Goal: Information Seeking & Learning: Learn about a topic

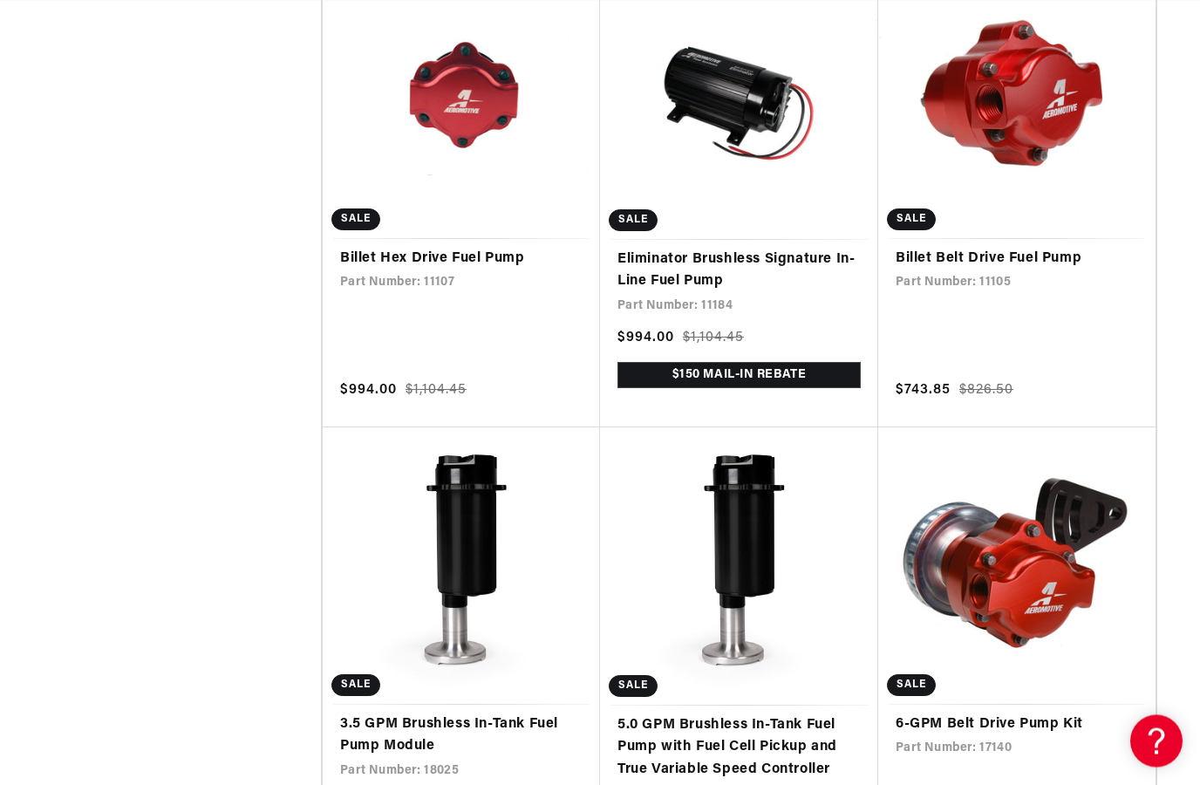
scroll to position [7170, 0]
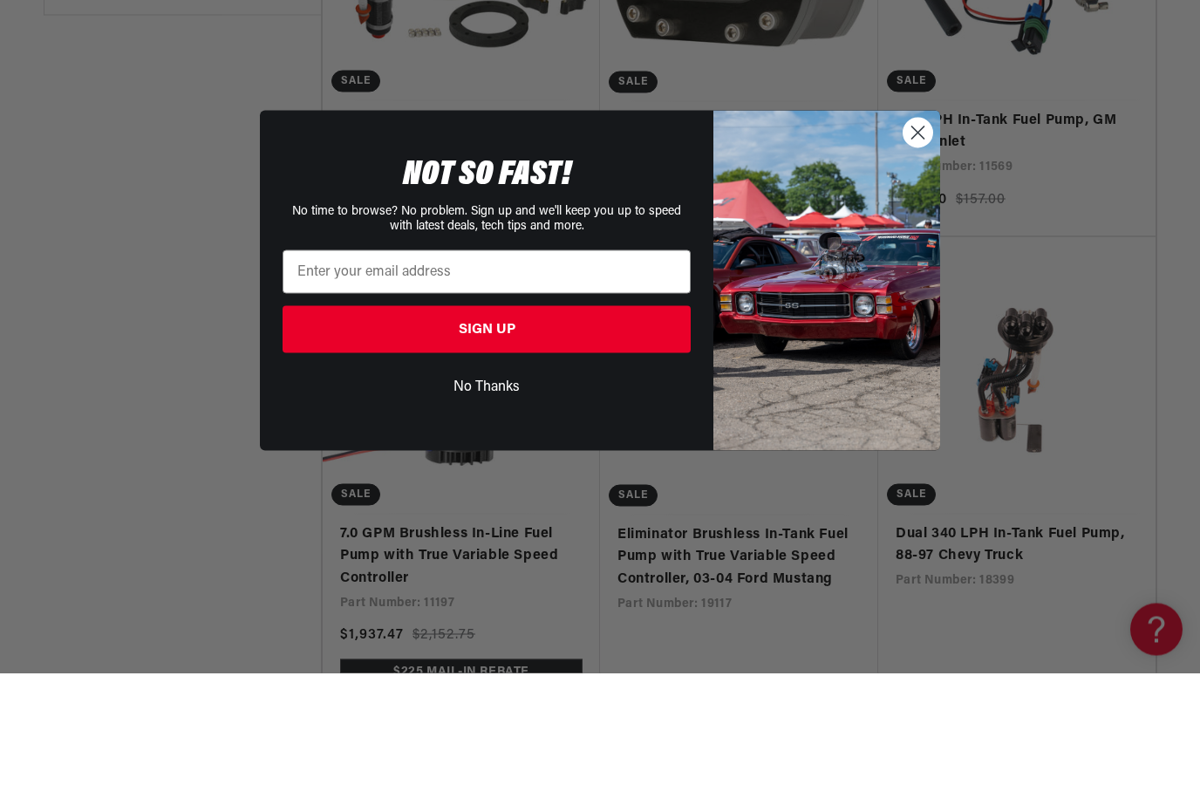
click at [920, 230] on circle "Close dialog" at bounding box center [917, 244] width 29 height 29
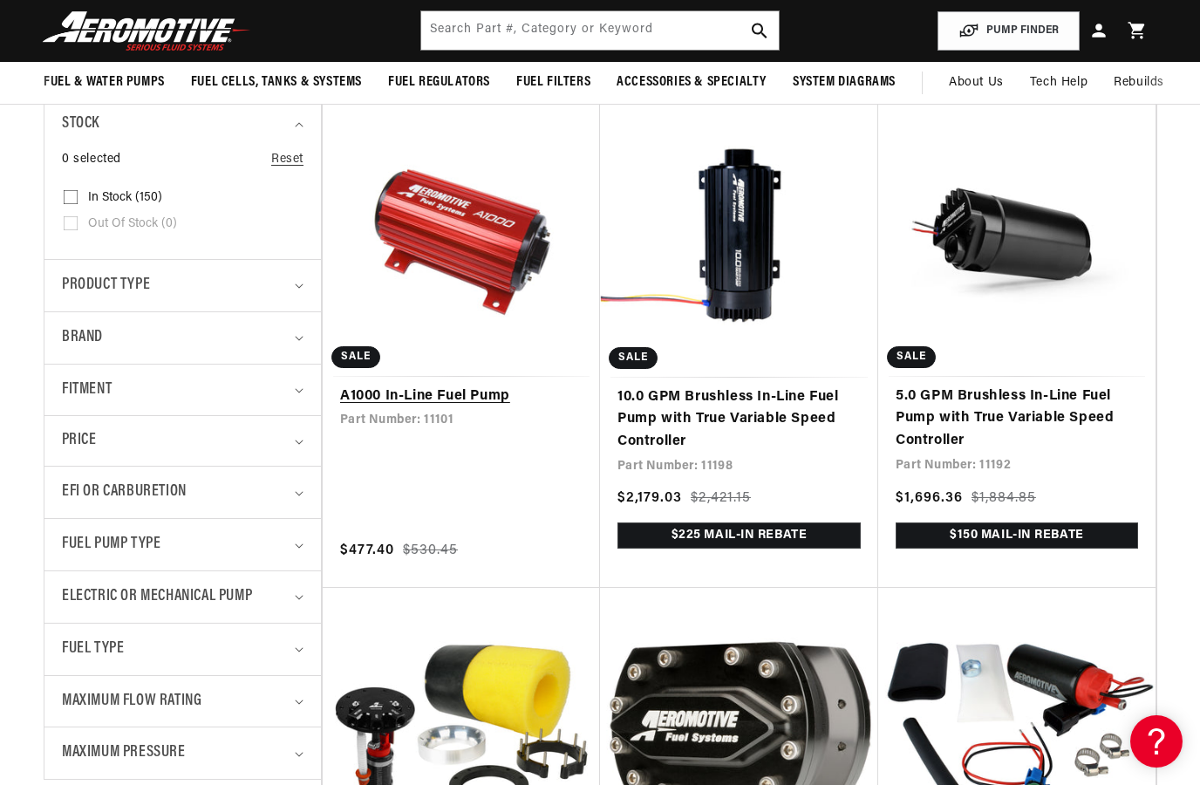
click at [491, 385] on link "A1000 In-Line Fuel Pump" at bounding box center [461, 396] width 242 height 23
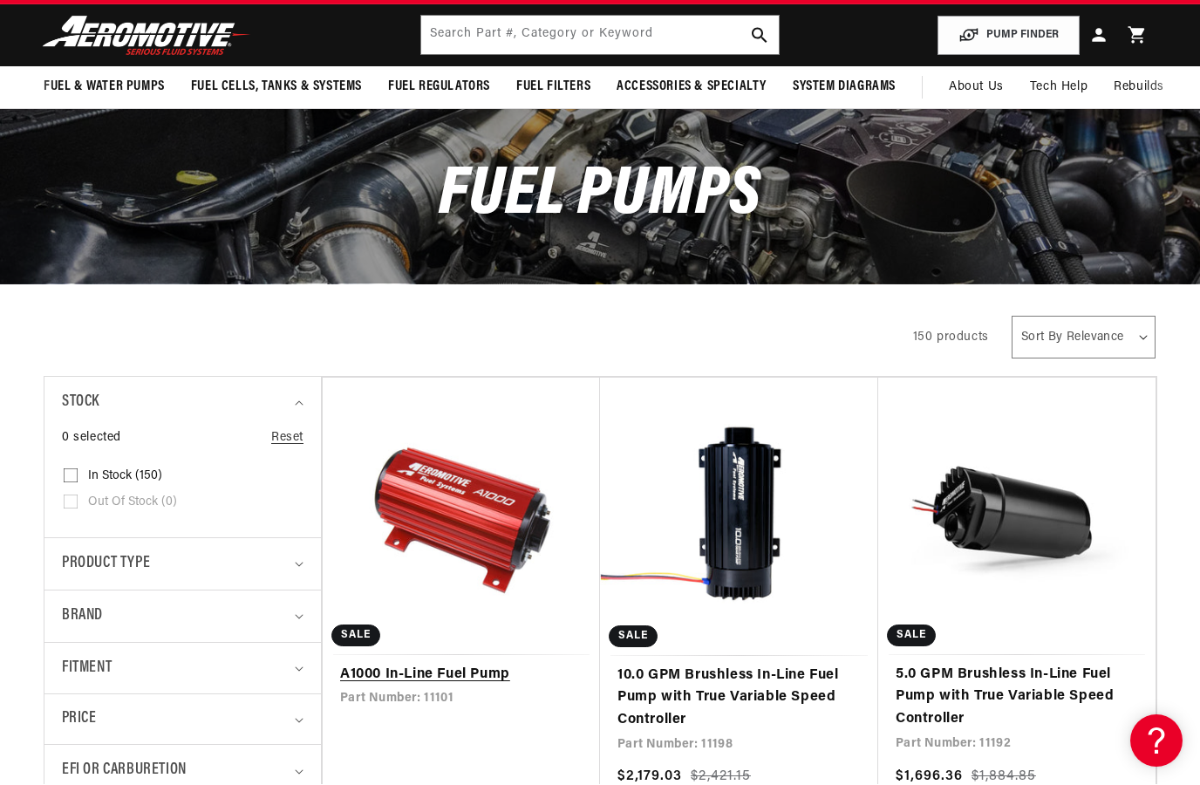
scroll to position [180, 0]
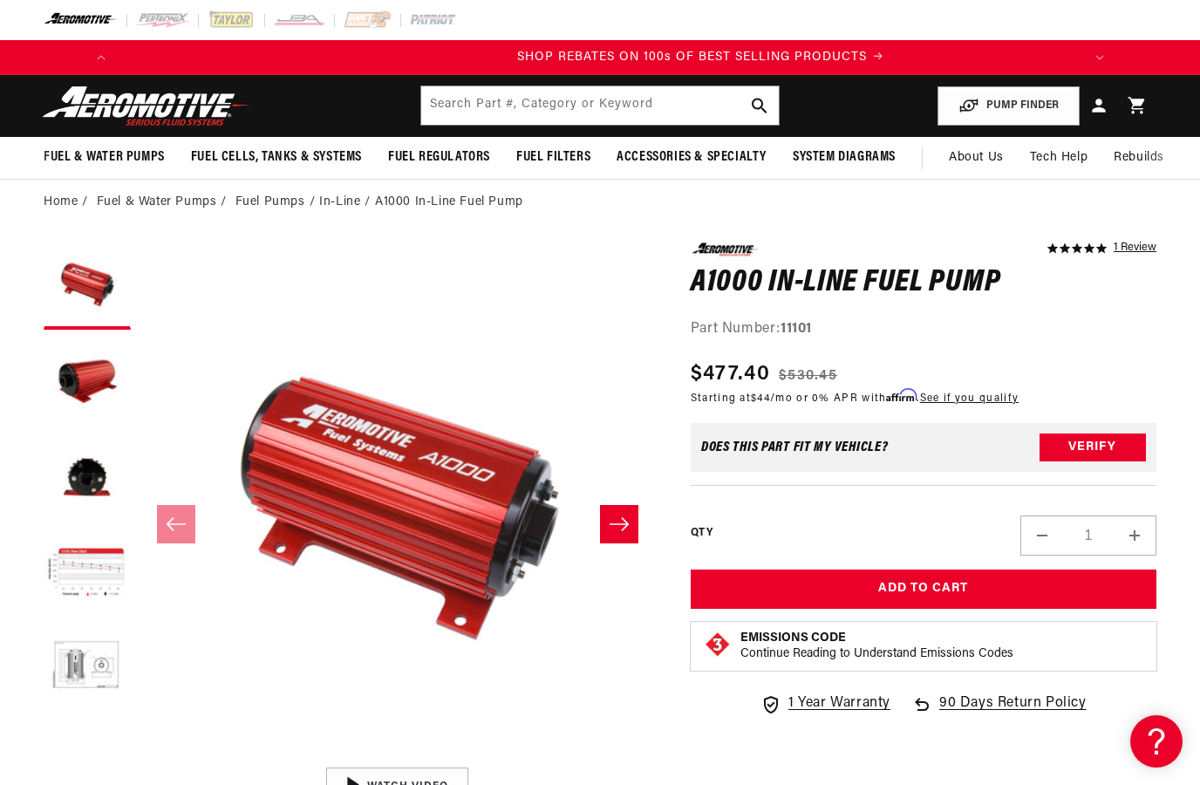
scroll to position [0, 989]
